Goal: Information Seeking & Learning: Learn about a topic

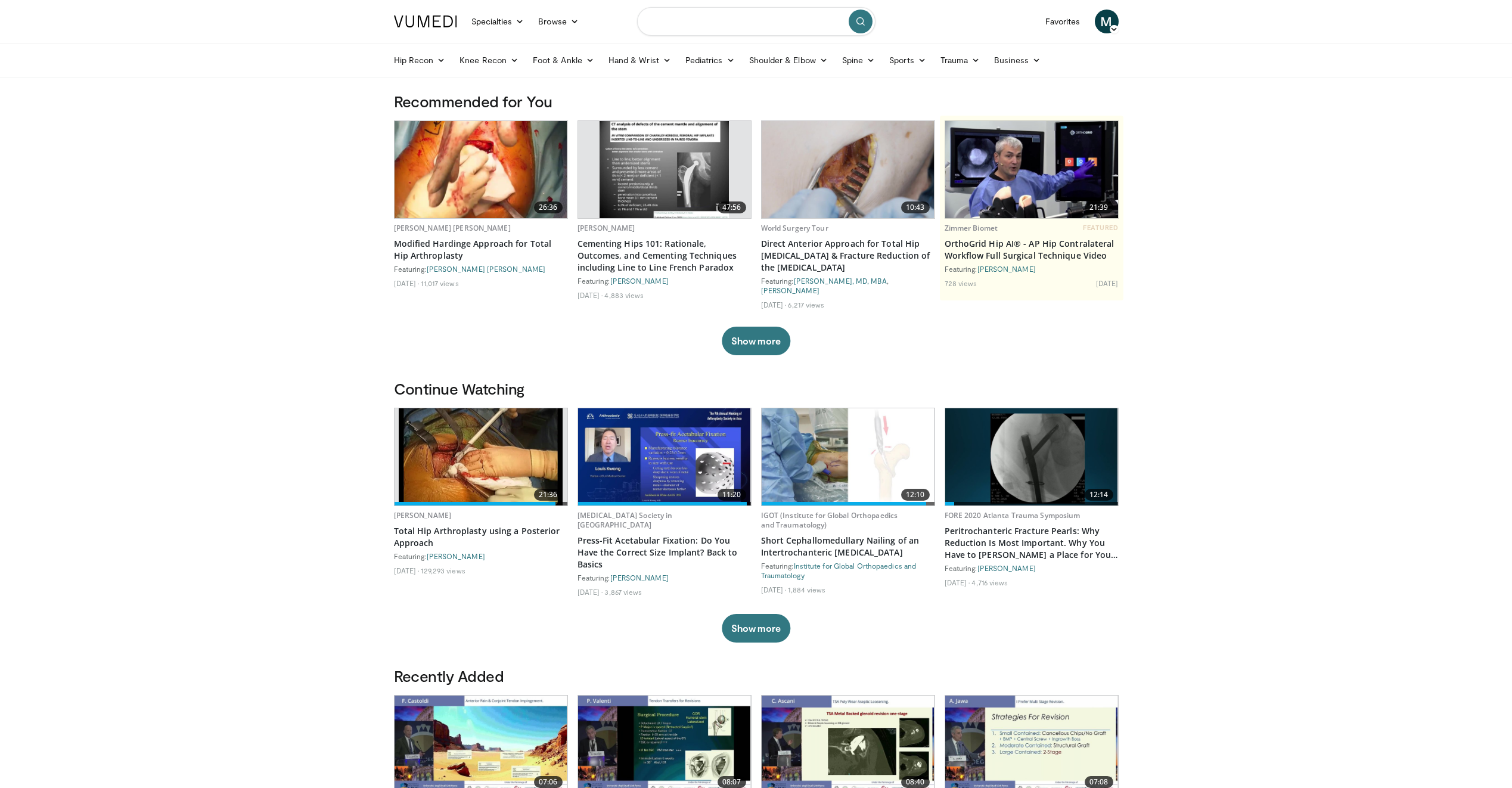
click at [717, 22] on input "Search topics, interventions" at bounding box center [756, 21] width 238 height 28
type input "**********"
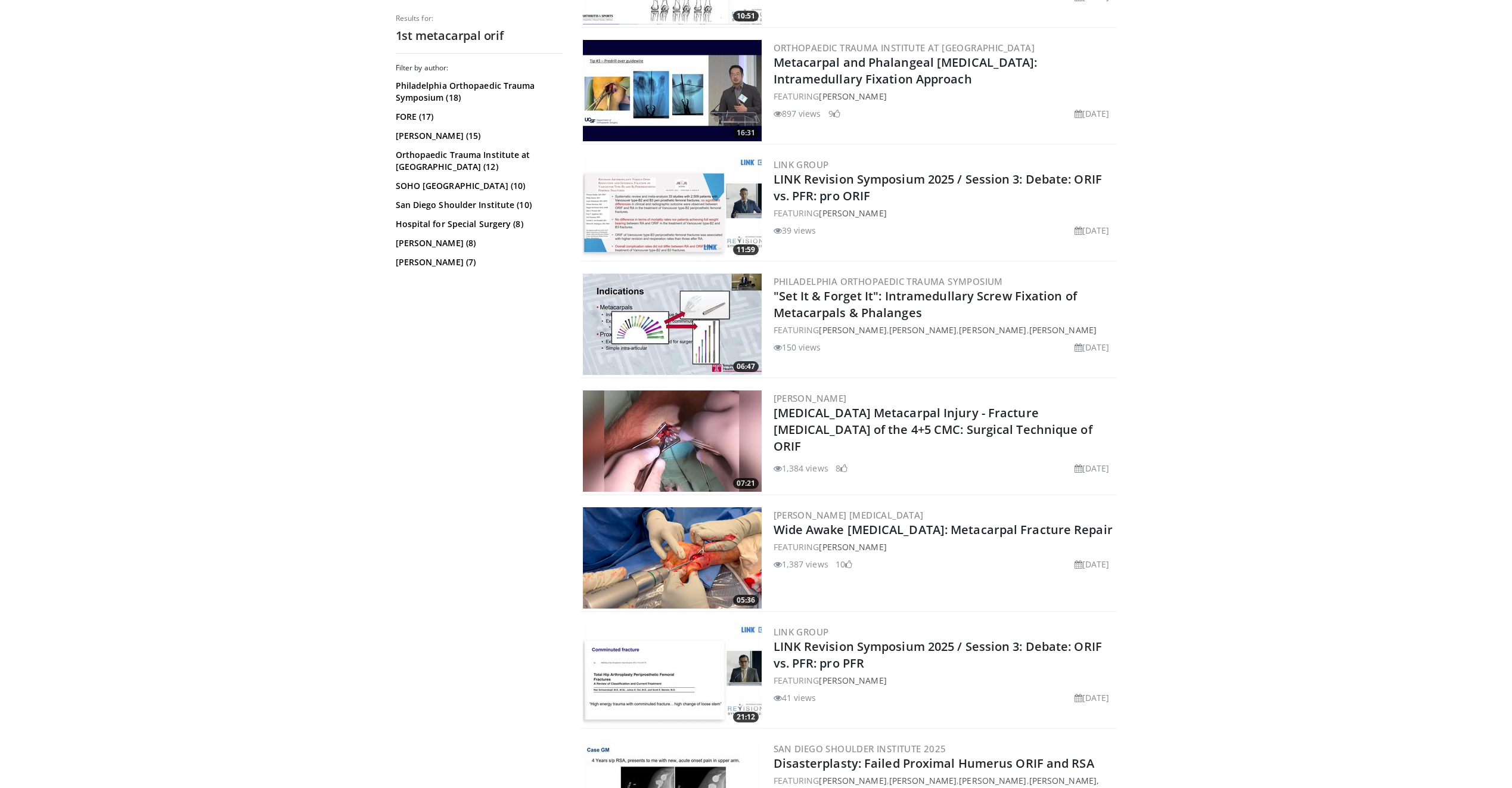
scroll to position [596, 0]
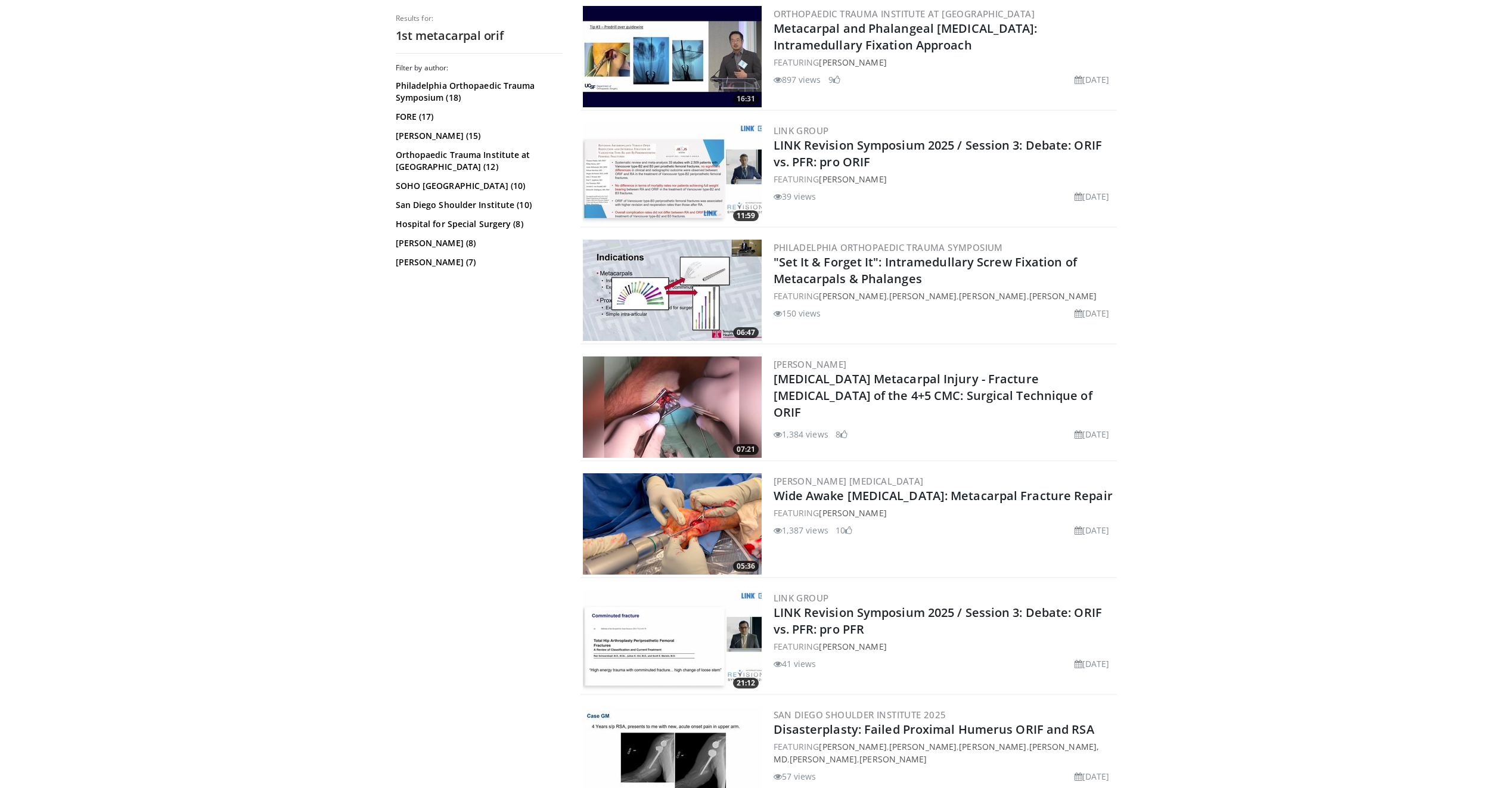
click at [722, 510] on img at bounding box center [672, 523] width 179 height 101
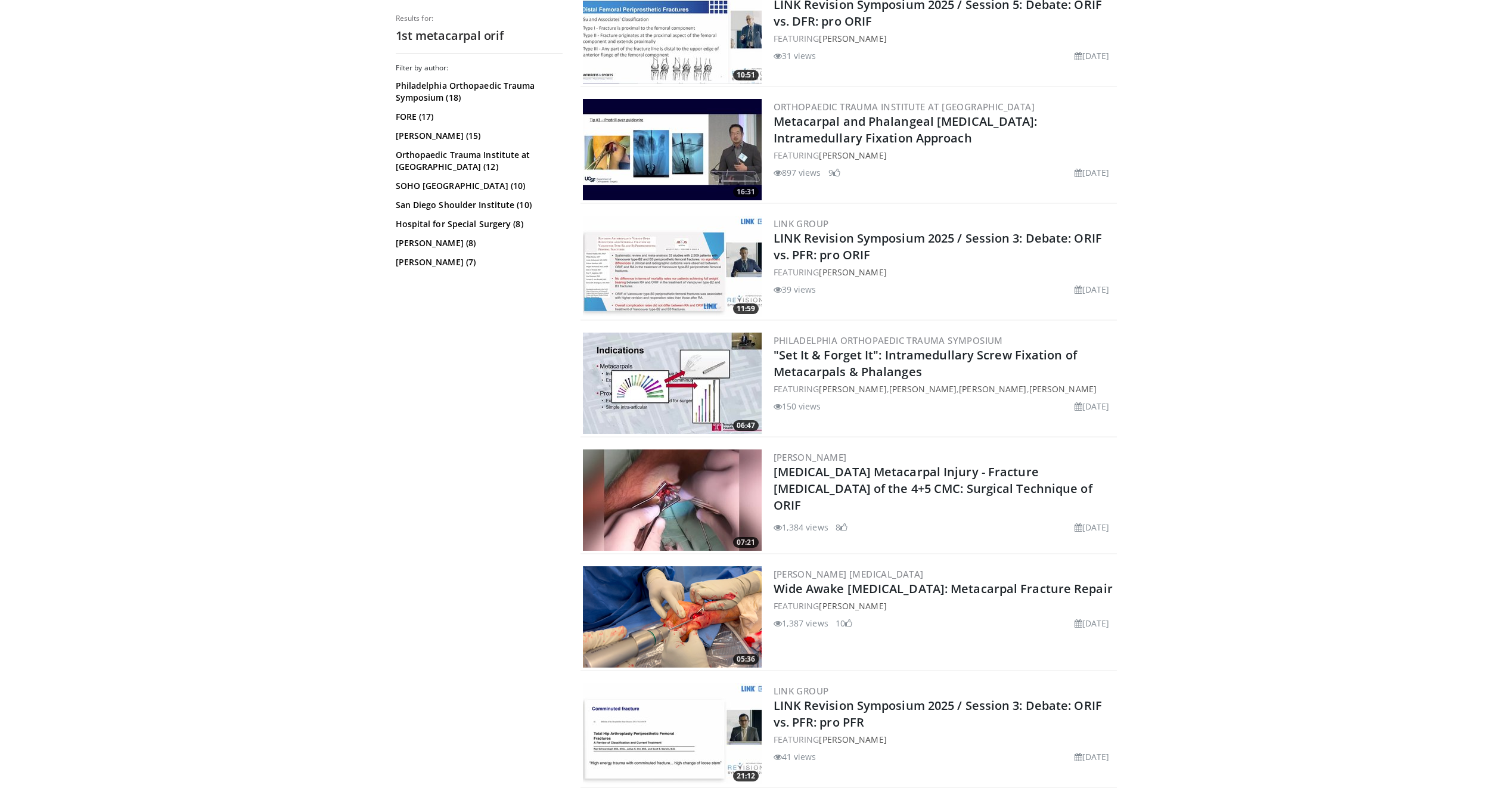
scroll to position [0, 0]
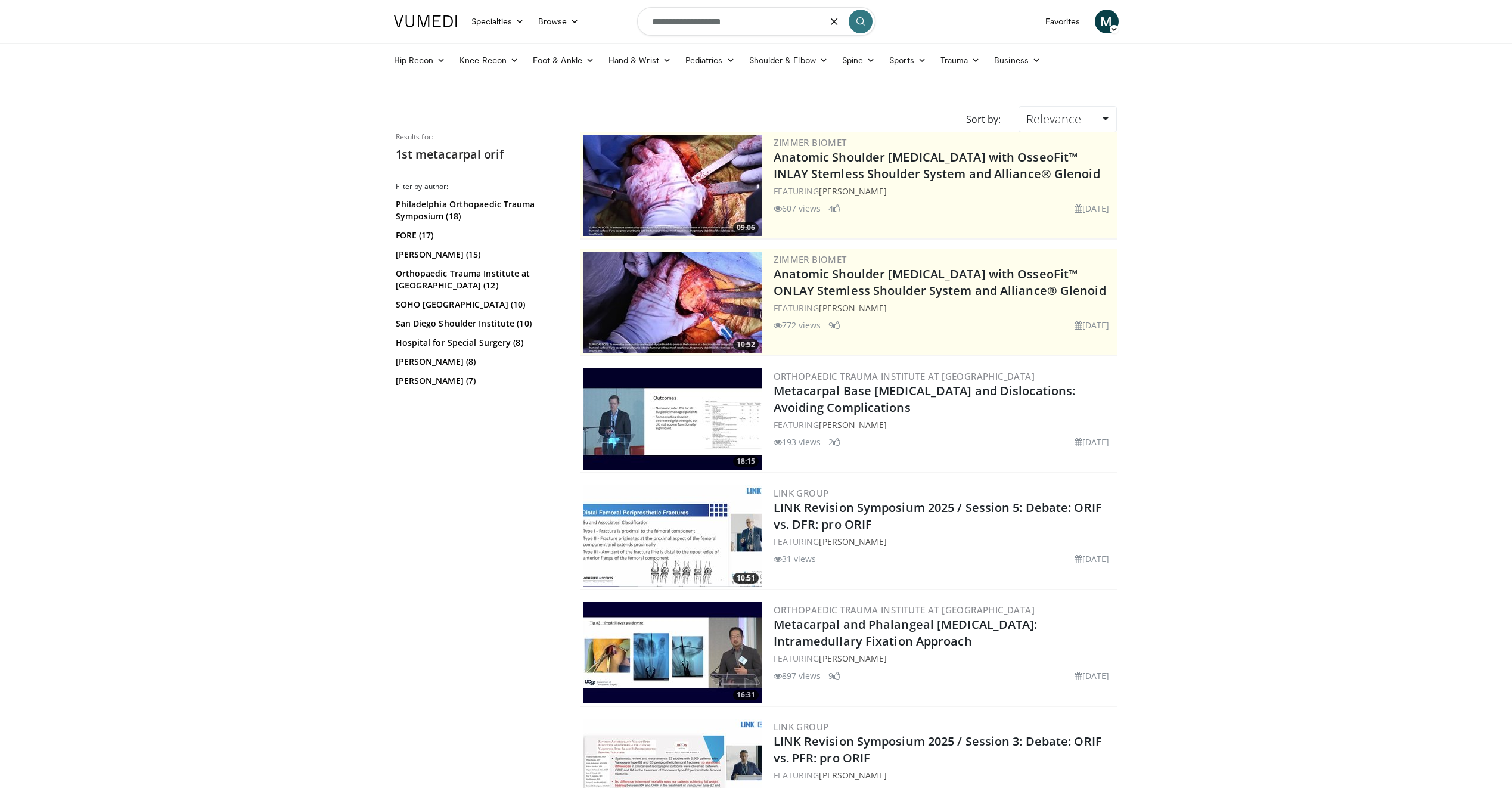
drag, startPoint x: 735, startPoint y: 21, endPoint x: 631, endPoint y: 27, distance: 104.2
click at [631, 27] on nav "Specialties Adult & Family Medicine Allergy, Asthma, Immunology Anesthesiology …" at bounding box center [756, 21] width 739 height 43
type input "**********"
click at [866, 18] on button "submit" at bounding box center [860, 21] width 23 height 23
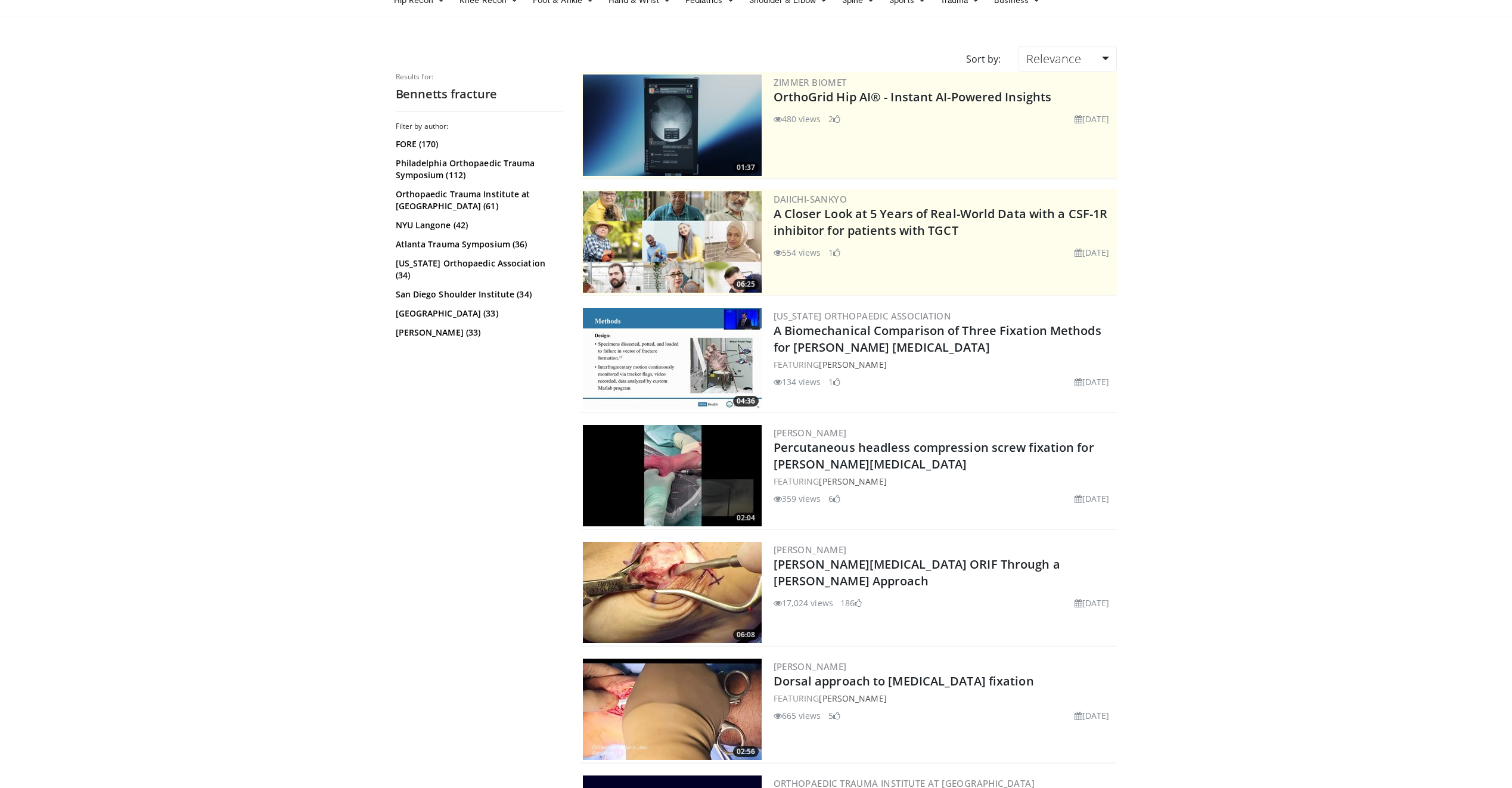
scroll to position [42, 0]
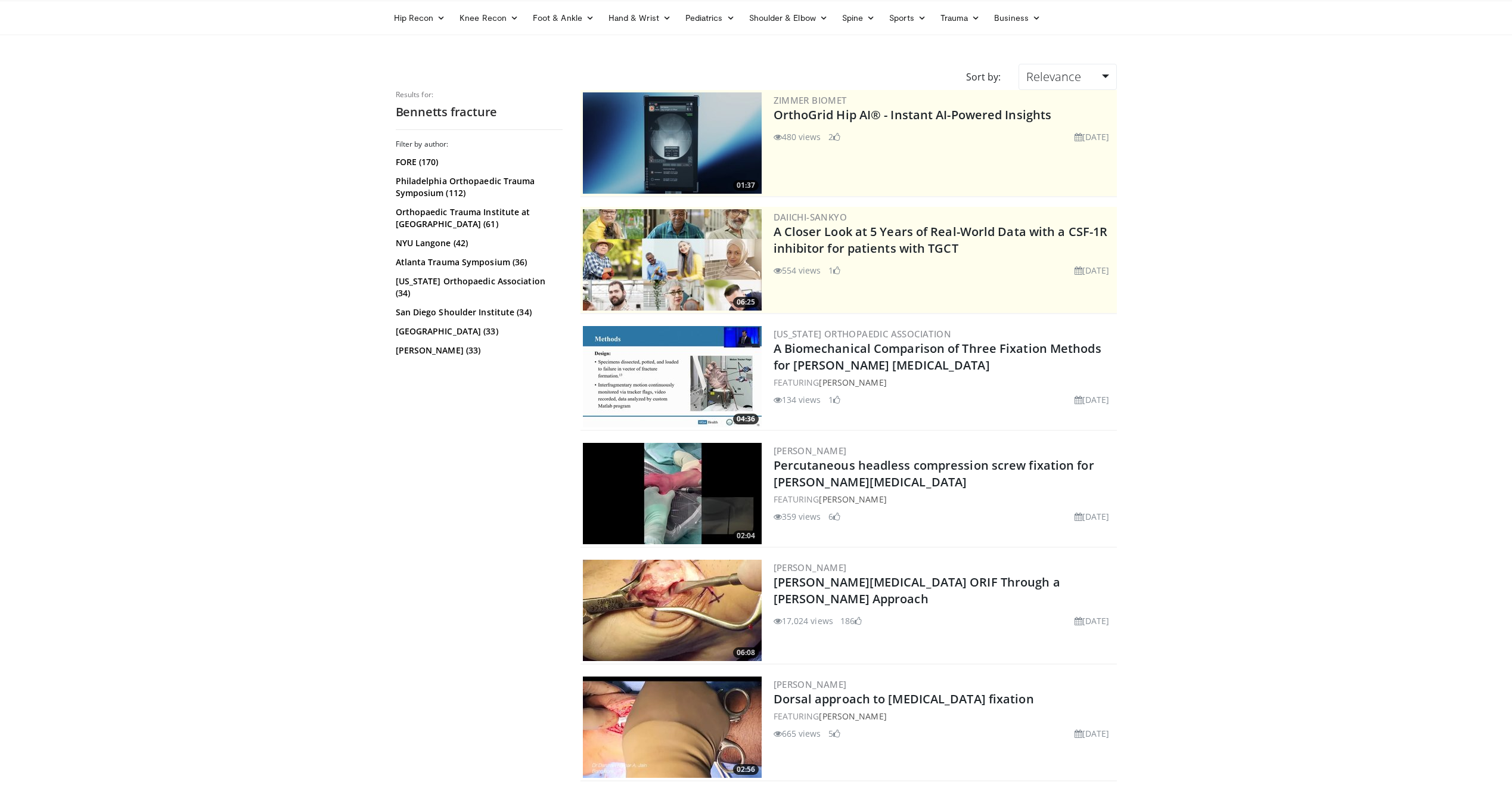
click at [666, 575] on img at bounding box center [672, 610] width 179 height 101
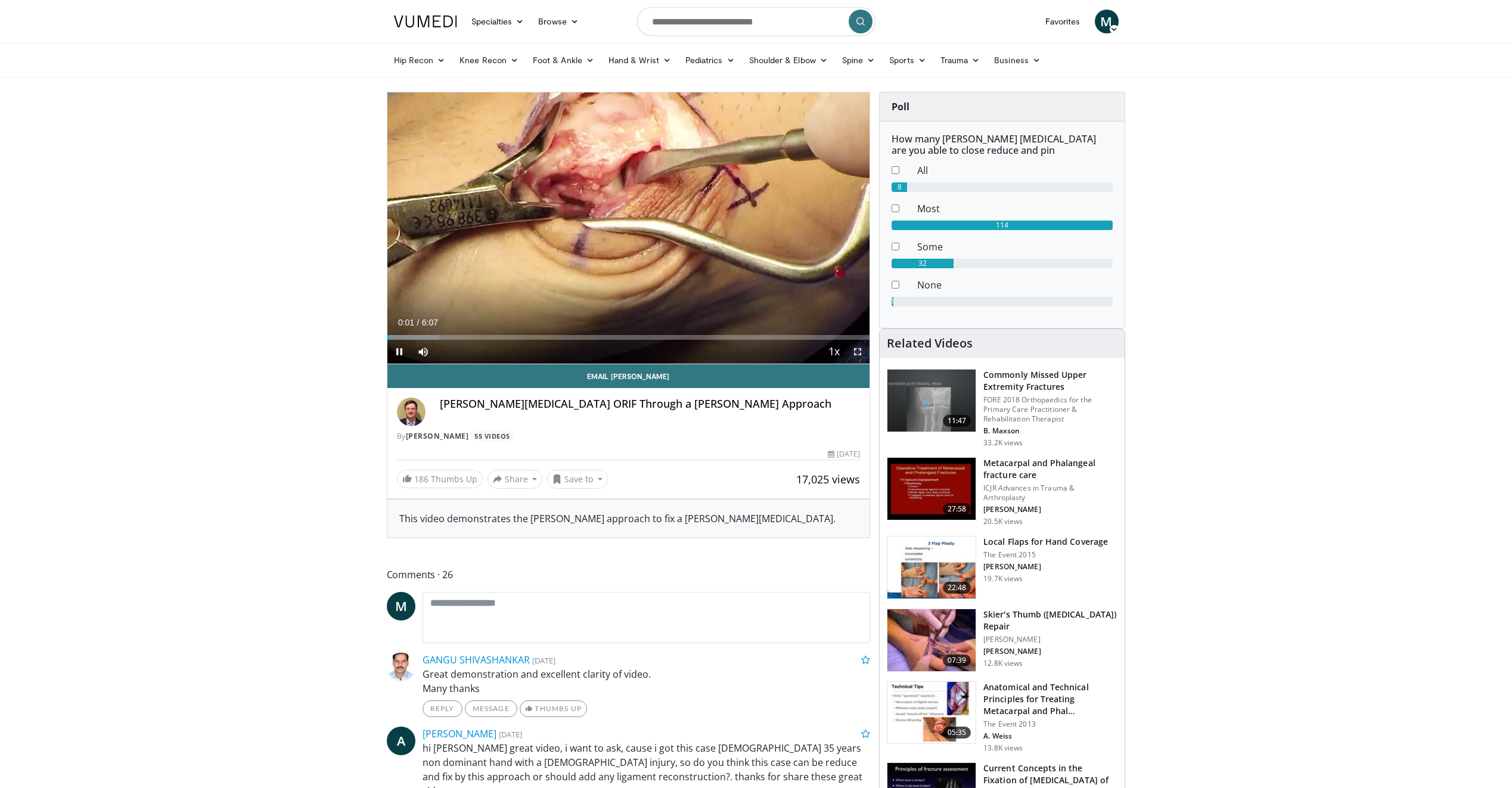
click at [859, 351] on span "Video Player" at bounding box center [857, 351] width 23 height 23
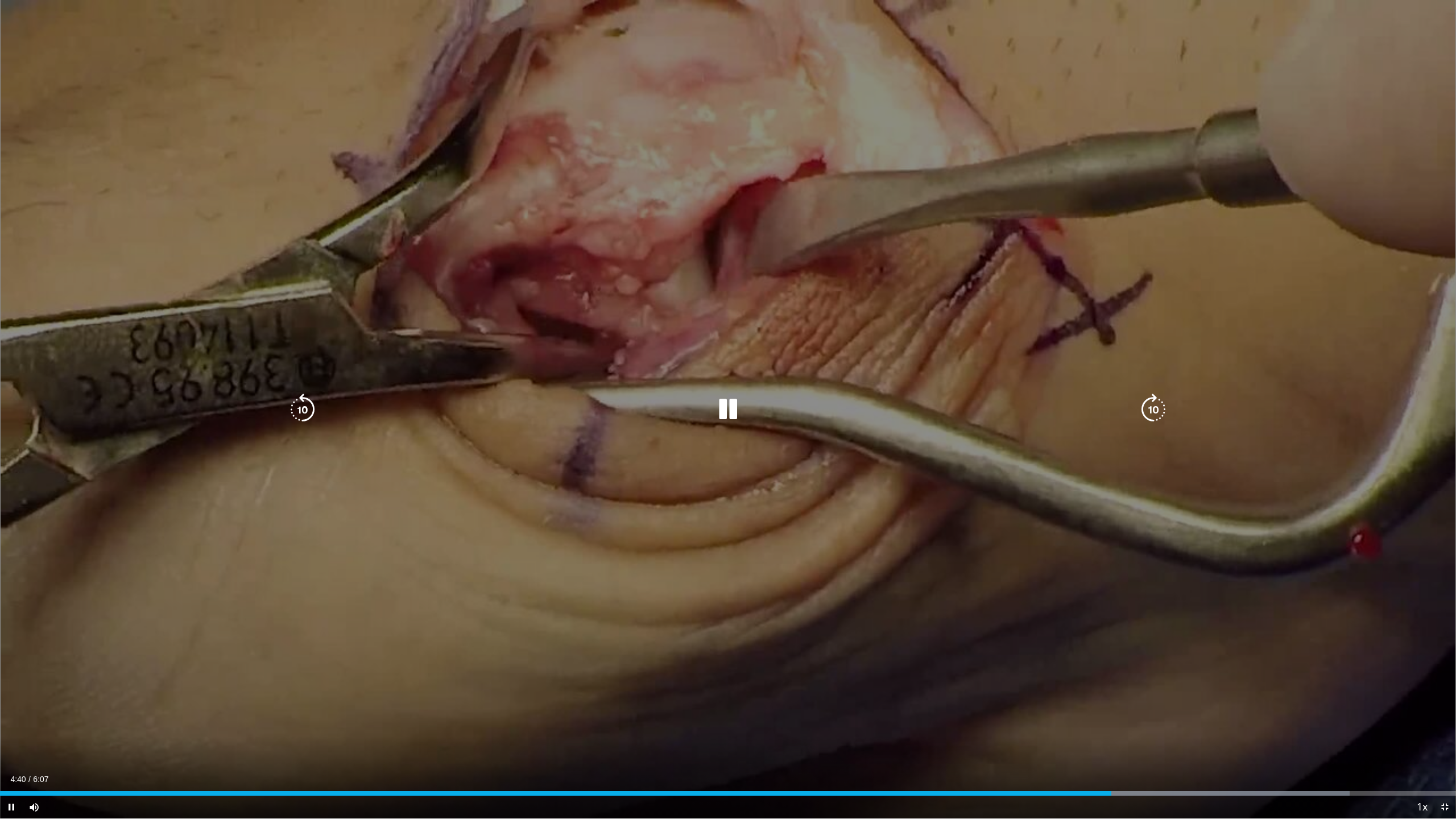
click at [726, 406] on icon "Video Player" at bounding box center [727, 409] width 32 height 32
